Goal: Information Seeking & Learning: Find specific page/section

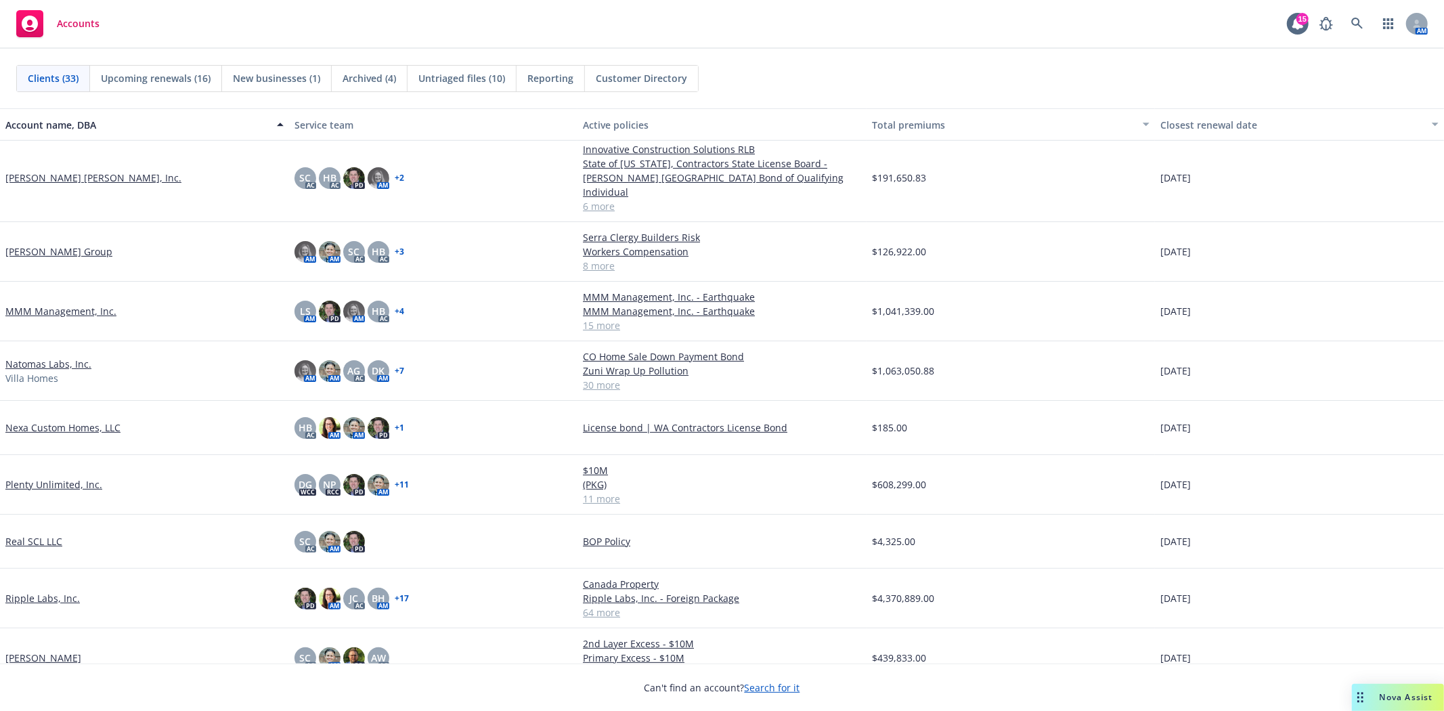
scroll to position [752, 0]
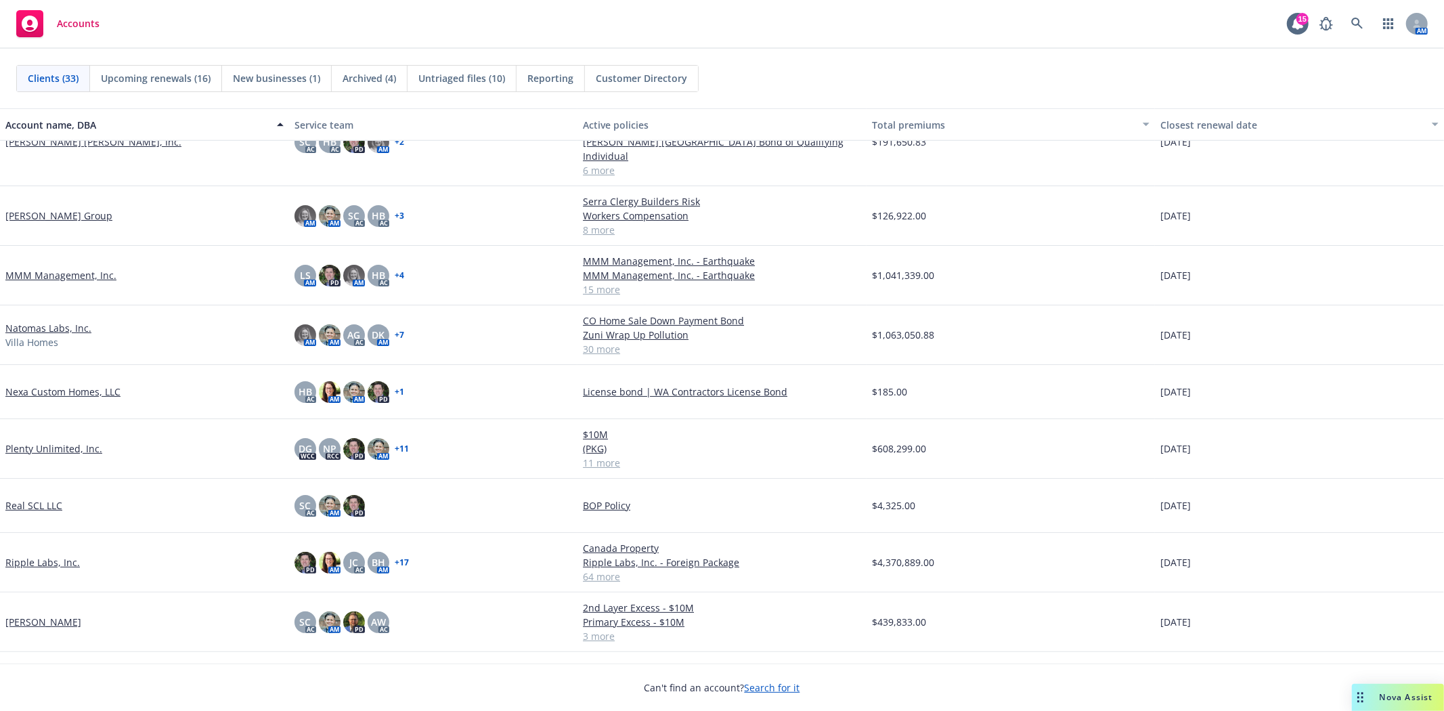
click at [56, 555] on link "Ripple Labs, Inc." at bounding box center [42, 562] width 74 height 14
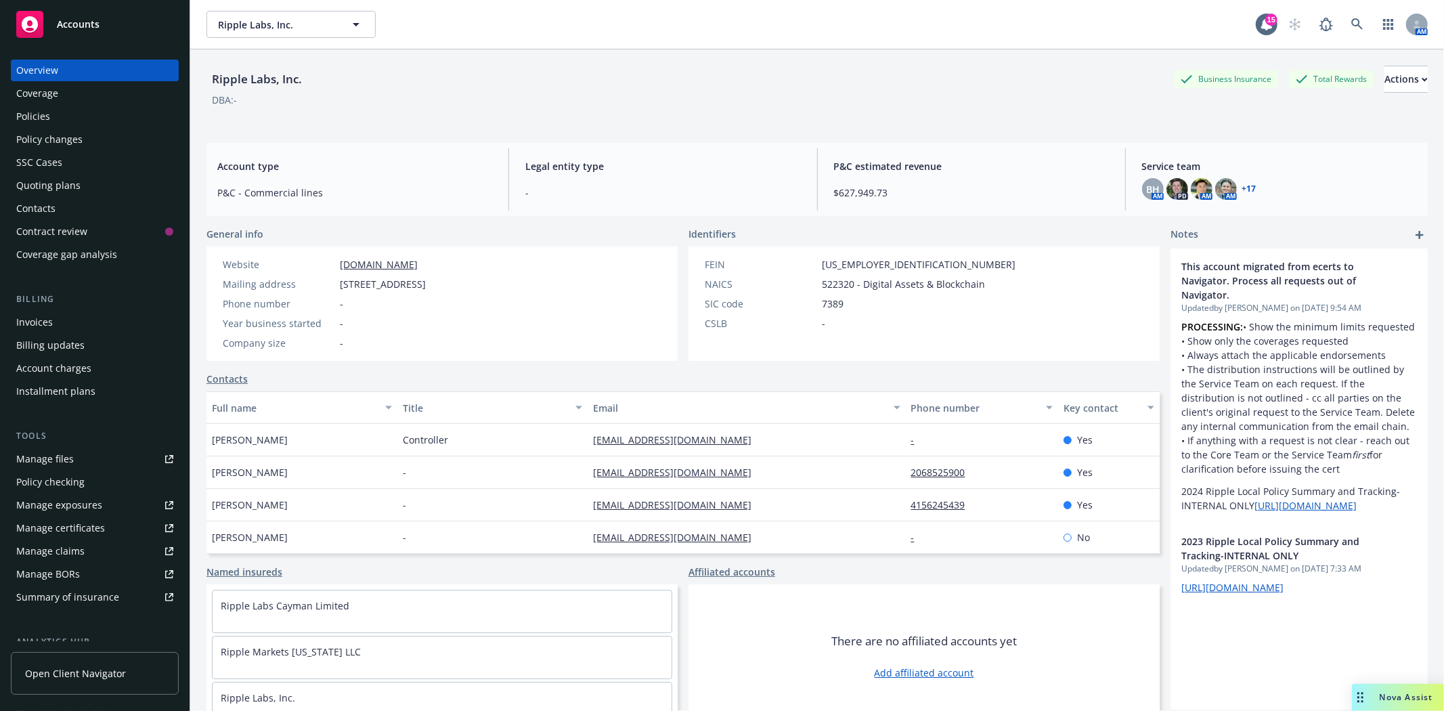
click at [108, 314] on div "Invoices" at bounding box center [94, 322] width 157 height 22
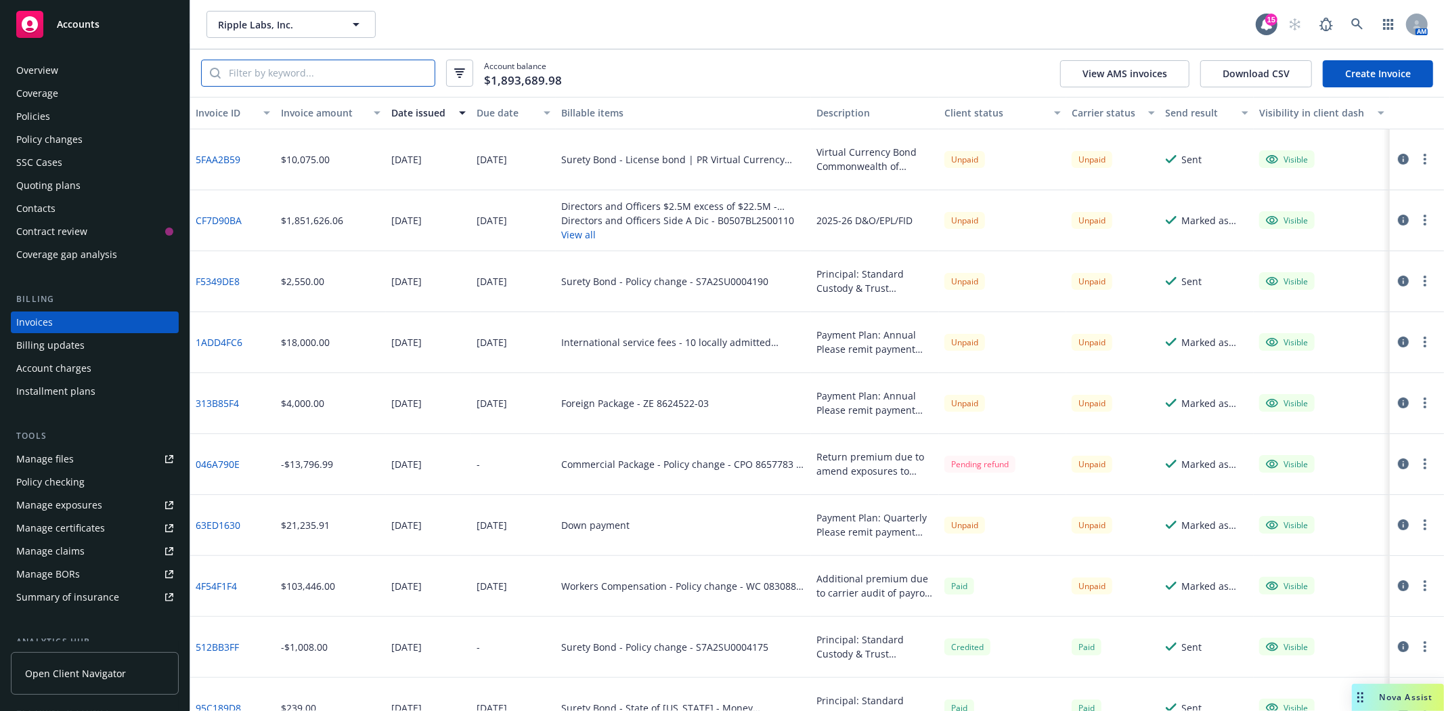
click at [278, 70] on input "search" at bounding box center [328, 73] width 214 height 26
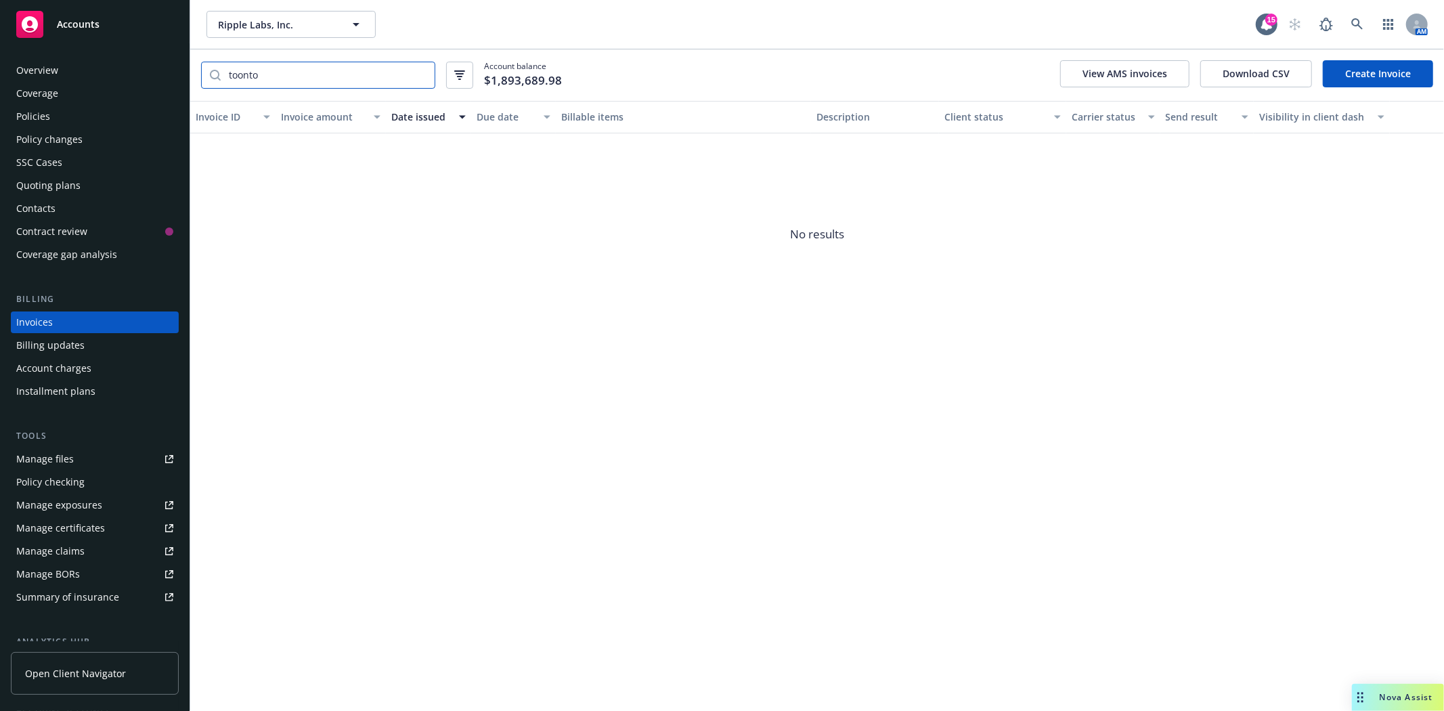
click at [278, 69] on input "toonto" at bounding box center [328, 75] width 214 height 26
type input "[GEOGRAPHIC_DATA]"
click at [56, 115] on div "Policies" at bounding box center [94, 117] width 157 height 22
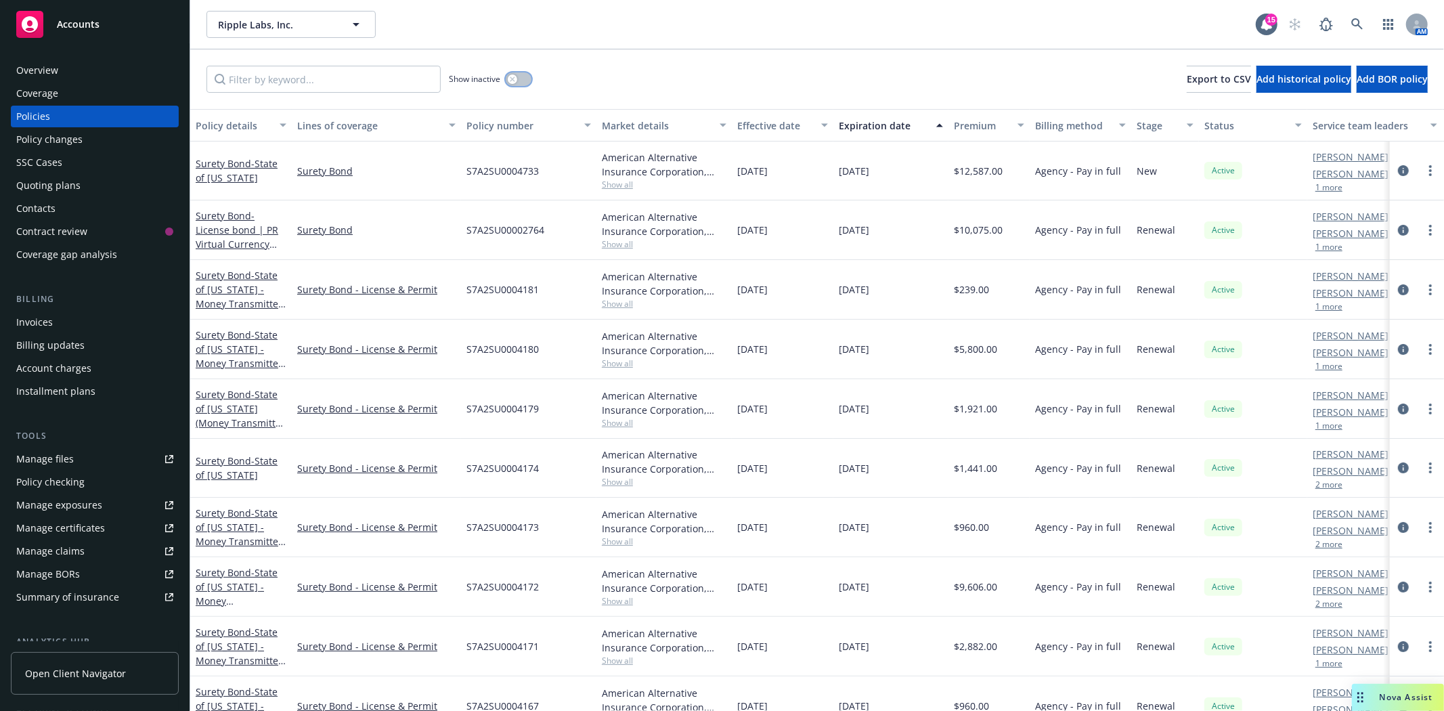
click at [520, 83] on button "button" at bounding box center [519, 79] width 26 height 14
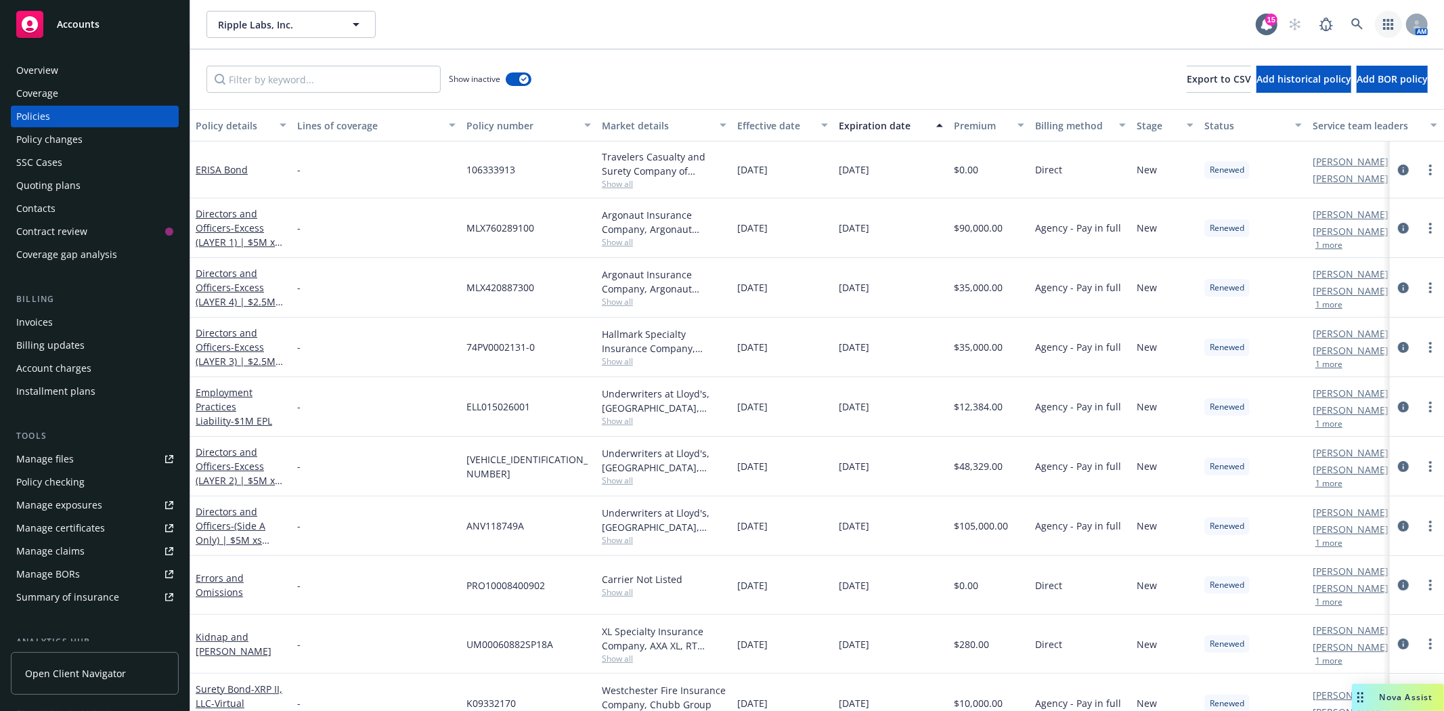
click at [1391, 23] on icon "button" at bounding box center [1388, 24] width 11 height 11
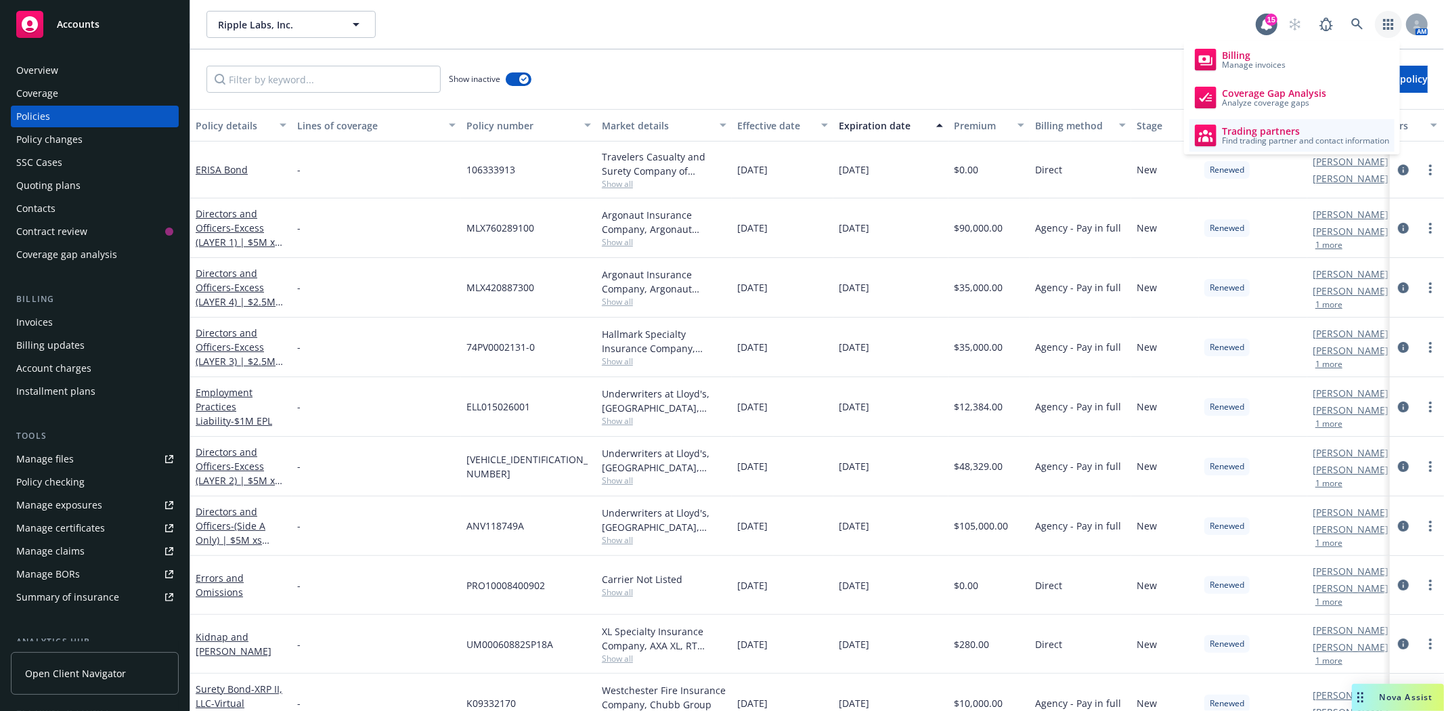
click at [1281, 129] on span "Trading partners" at bounding box center [1305, 131] width 167 height 11
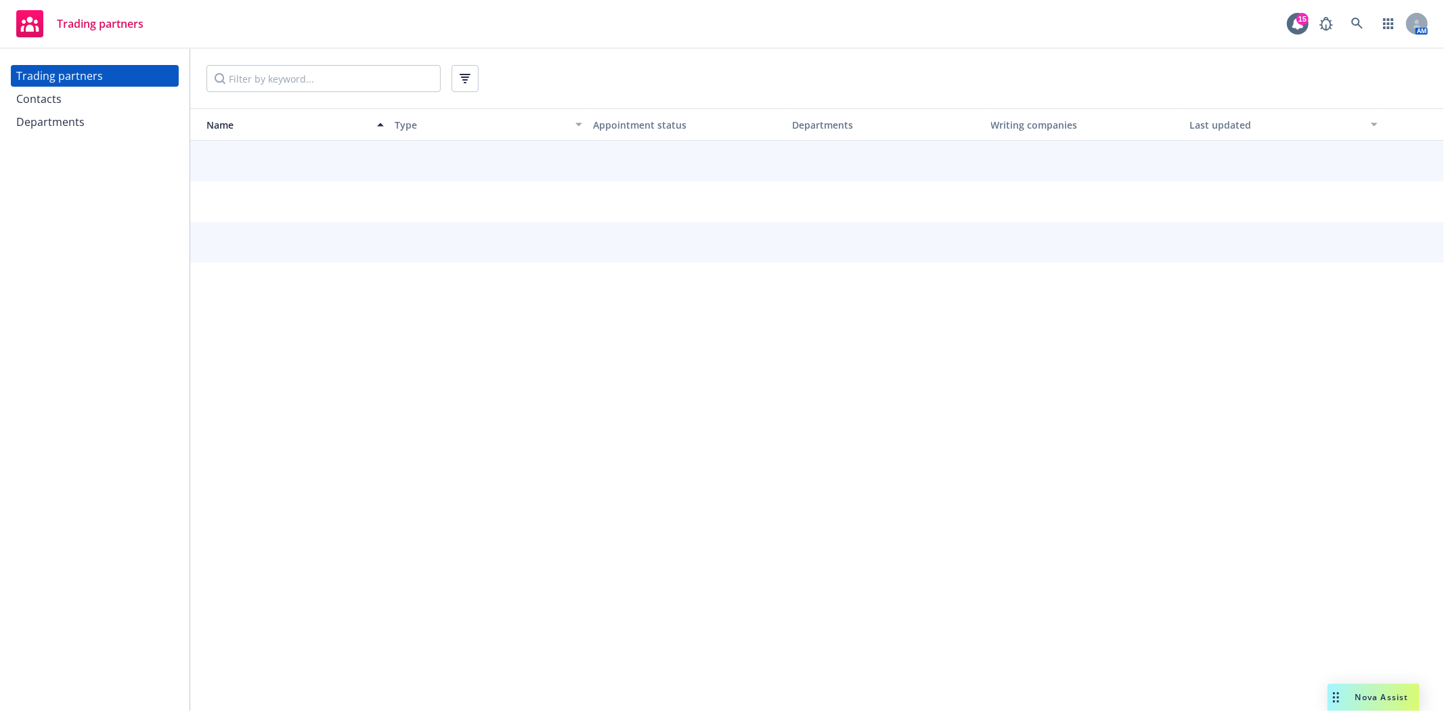
click at [83, 89] on div "Contacts" at bounding box center [94, 99] width 157 height 22
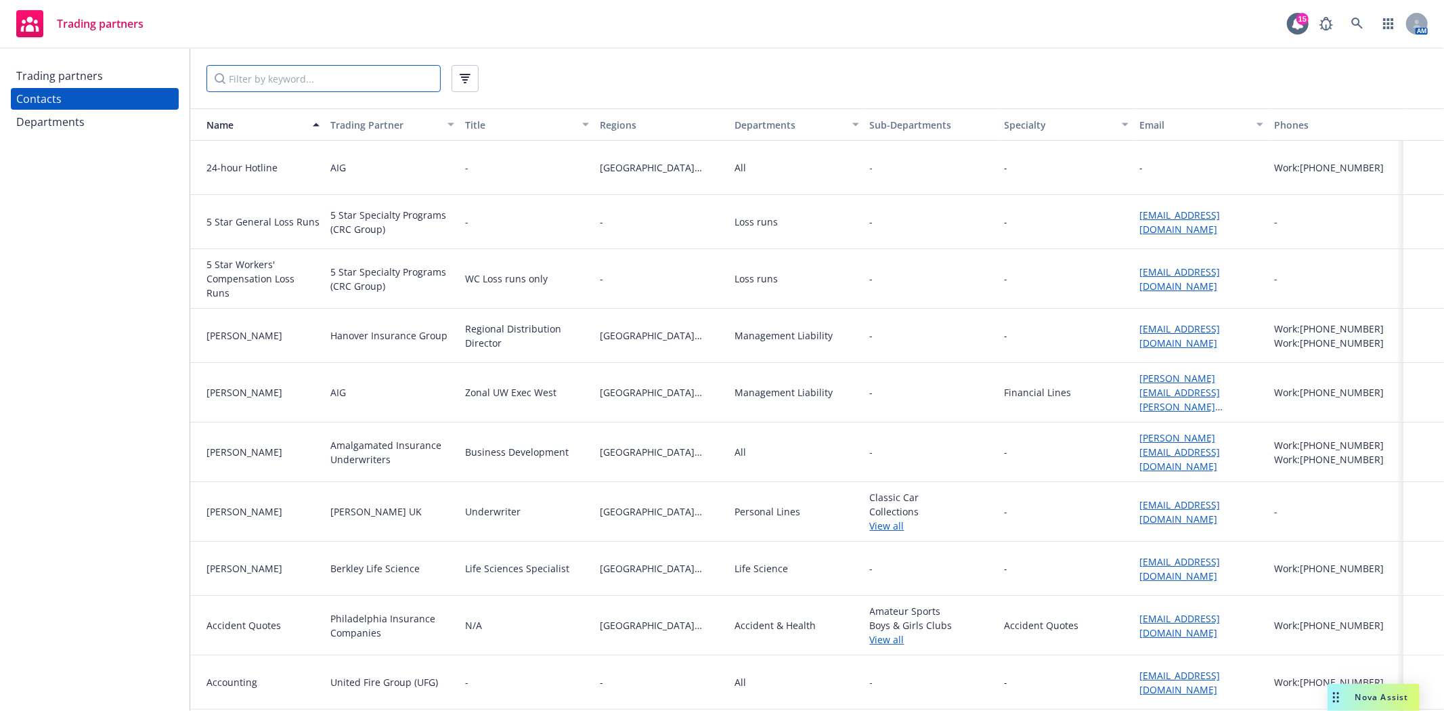
click at [224, 74] on input "Filter by keyword..." at bounding box center [324, 78] width 234 height 27
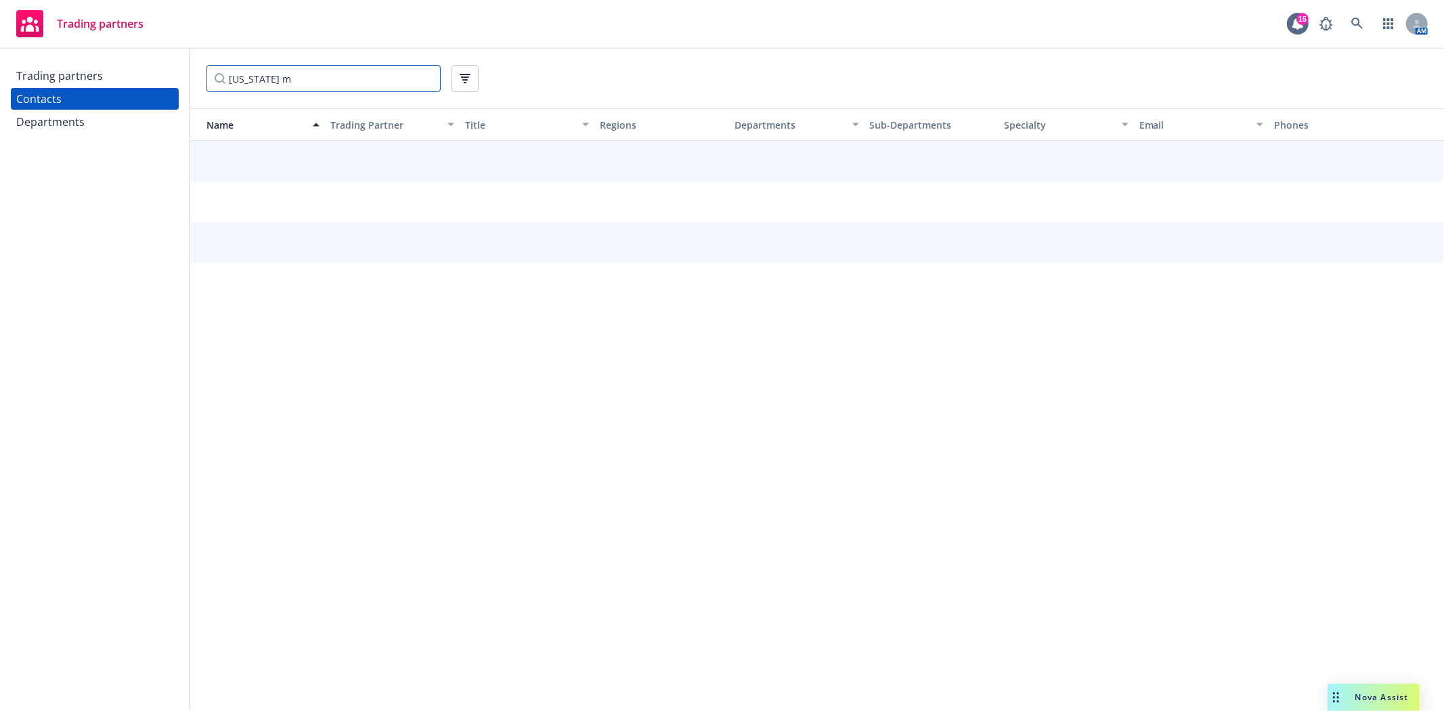
type input "oregon mu"
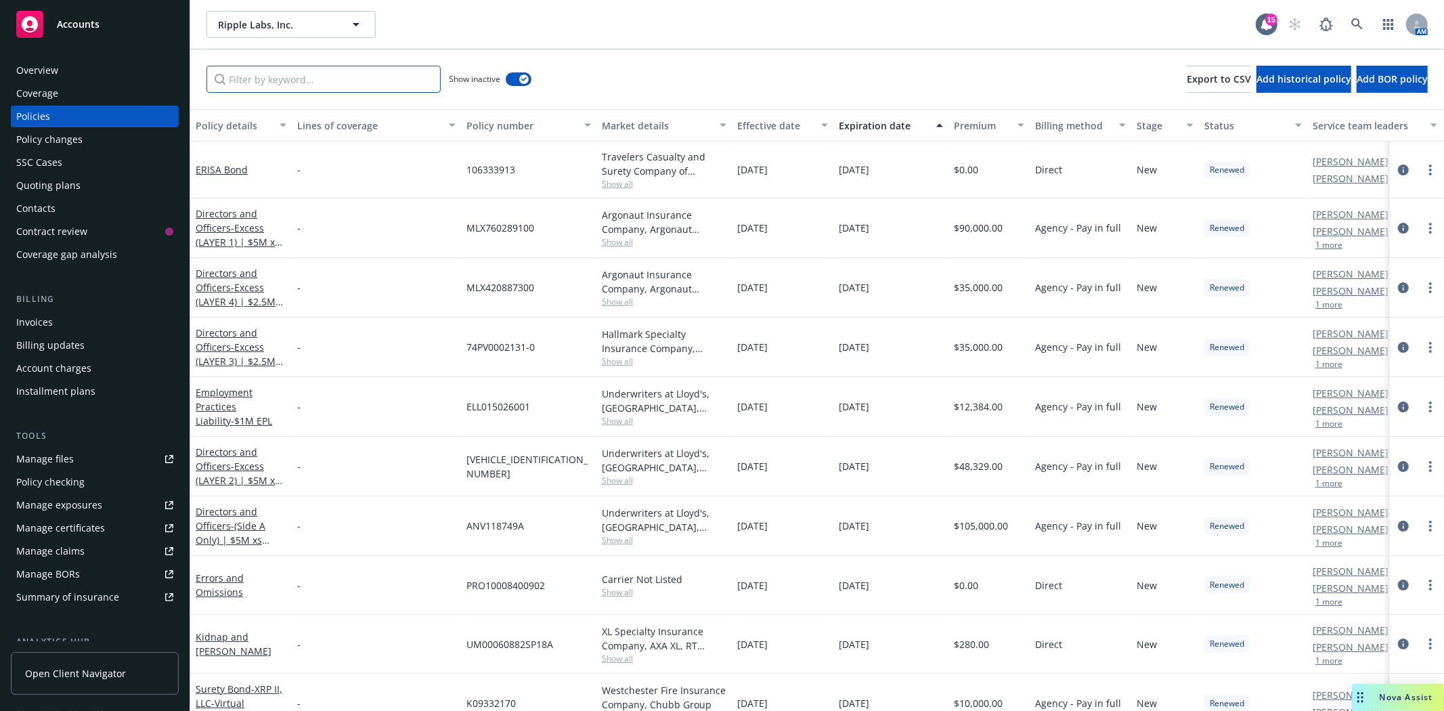
click at [316, 82] on input "Filter by keyword..." at bounding box center [324, 79] width 234 height 27
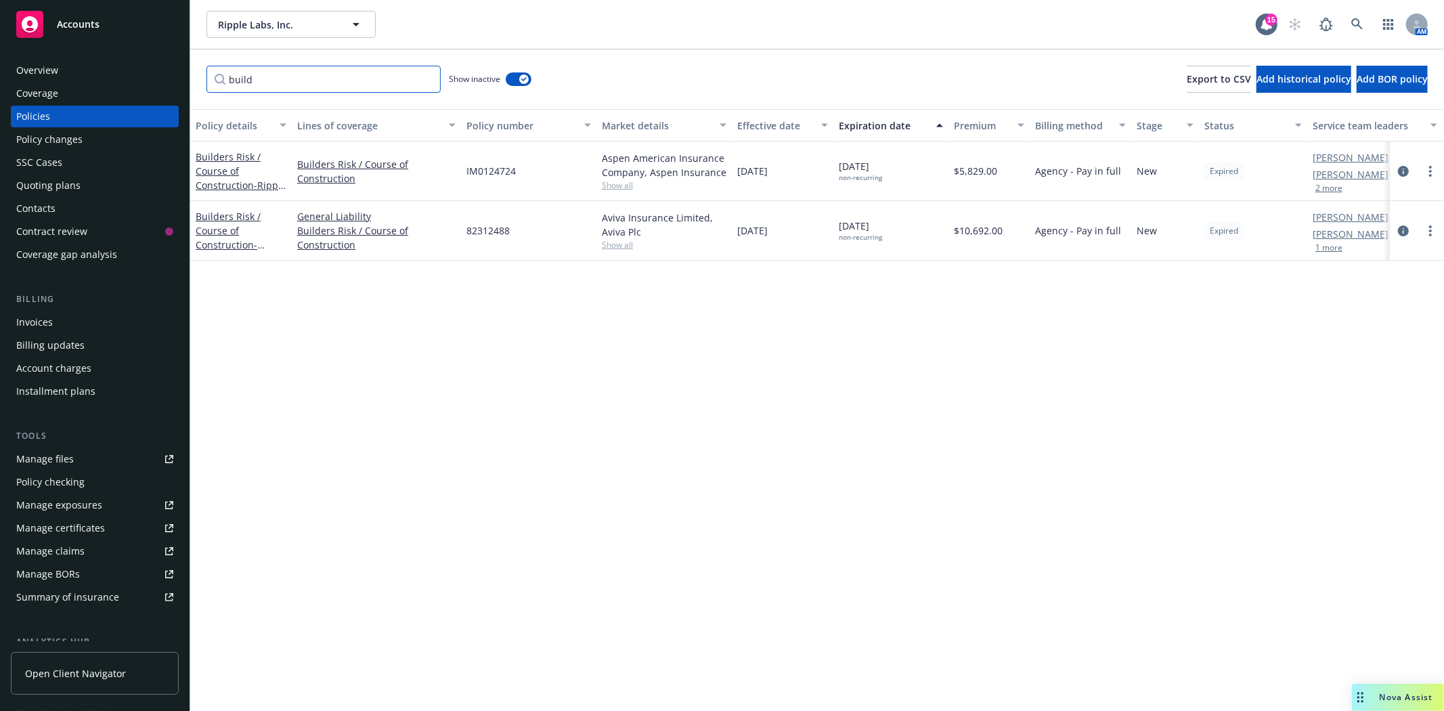
type input "build"
click at [784, 425] on div "Policy details Lines of coverage Policy number Market details Effective date Ex…" at bounding box center [817, 410] width 1254 height 602
